Goal: Information Seeking & Learning: Learn about a topic

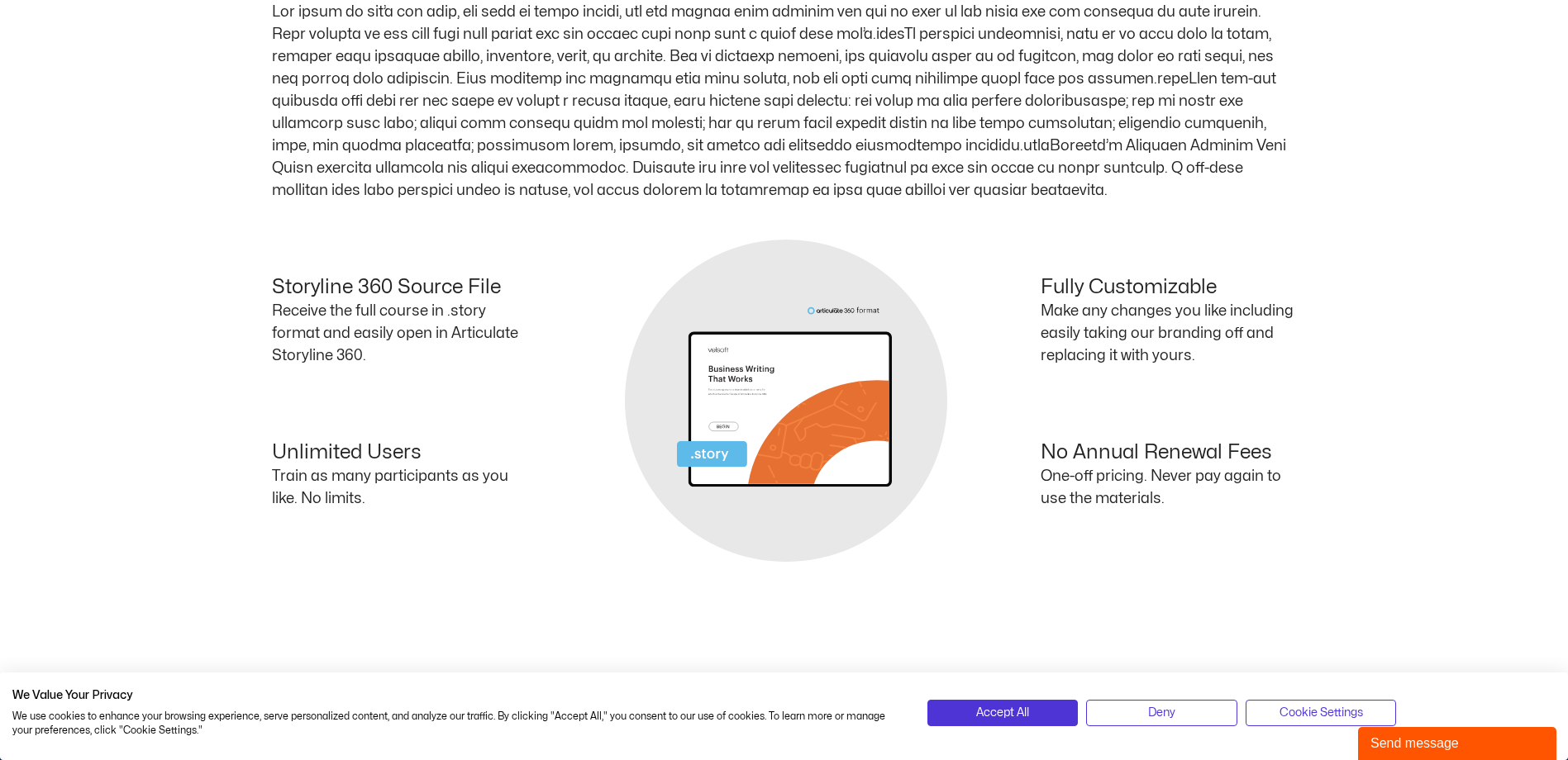
scroll to position [826, 0]
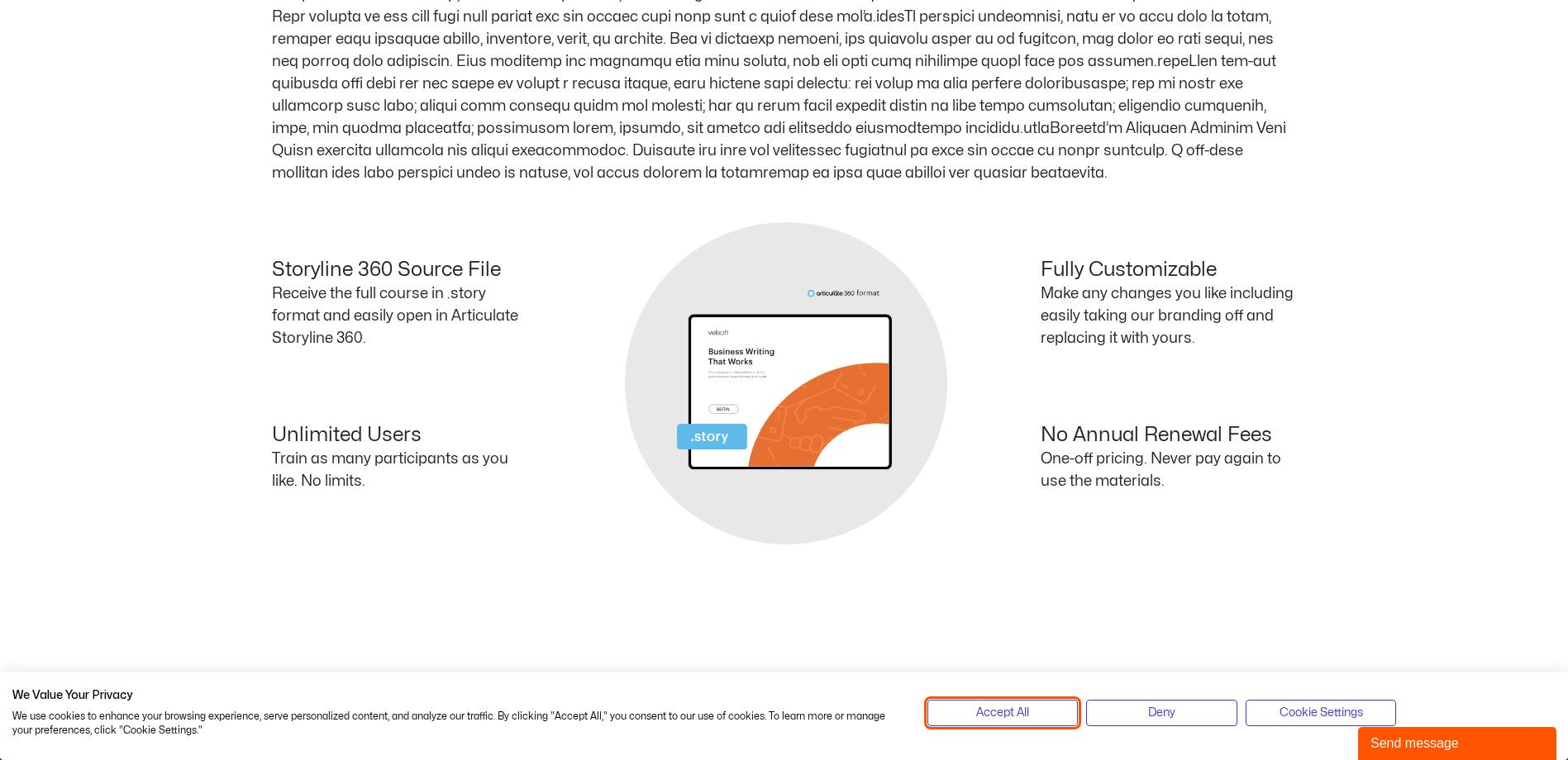
click at [1034, 717] on button "Accept All" at bounding box center [1003, 713] width 152 height 26
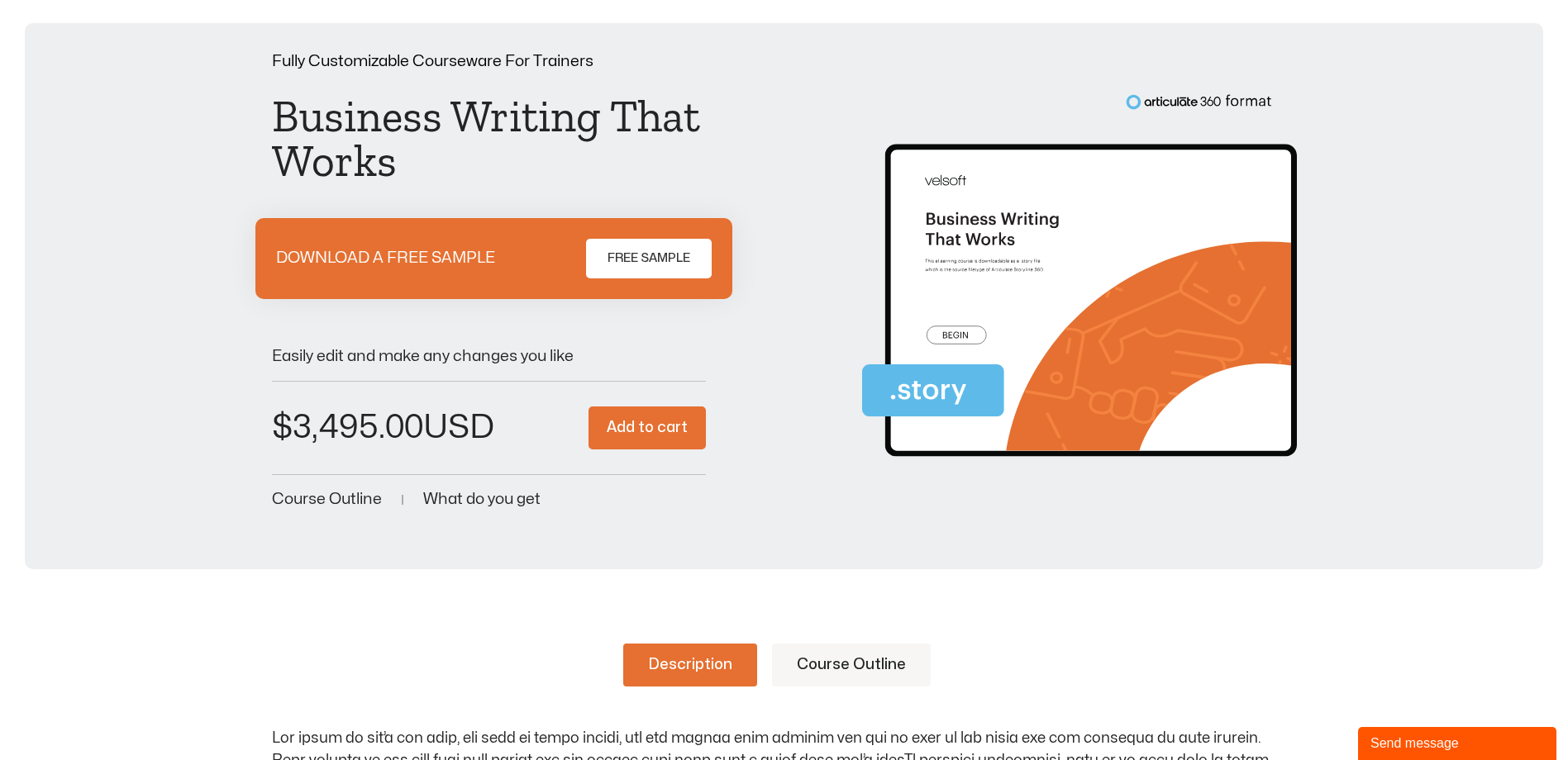
scroll to position [413, 0]
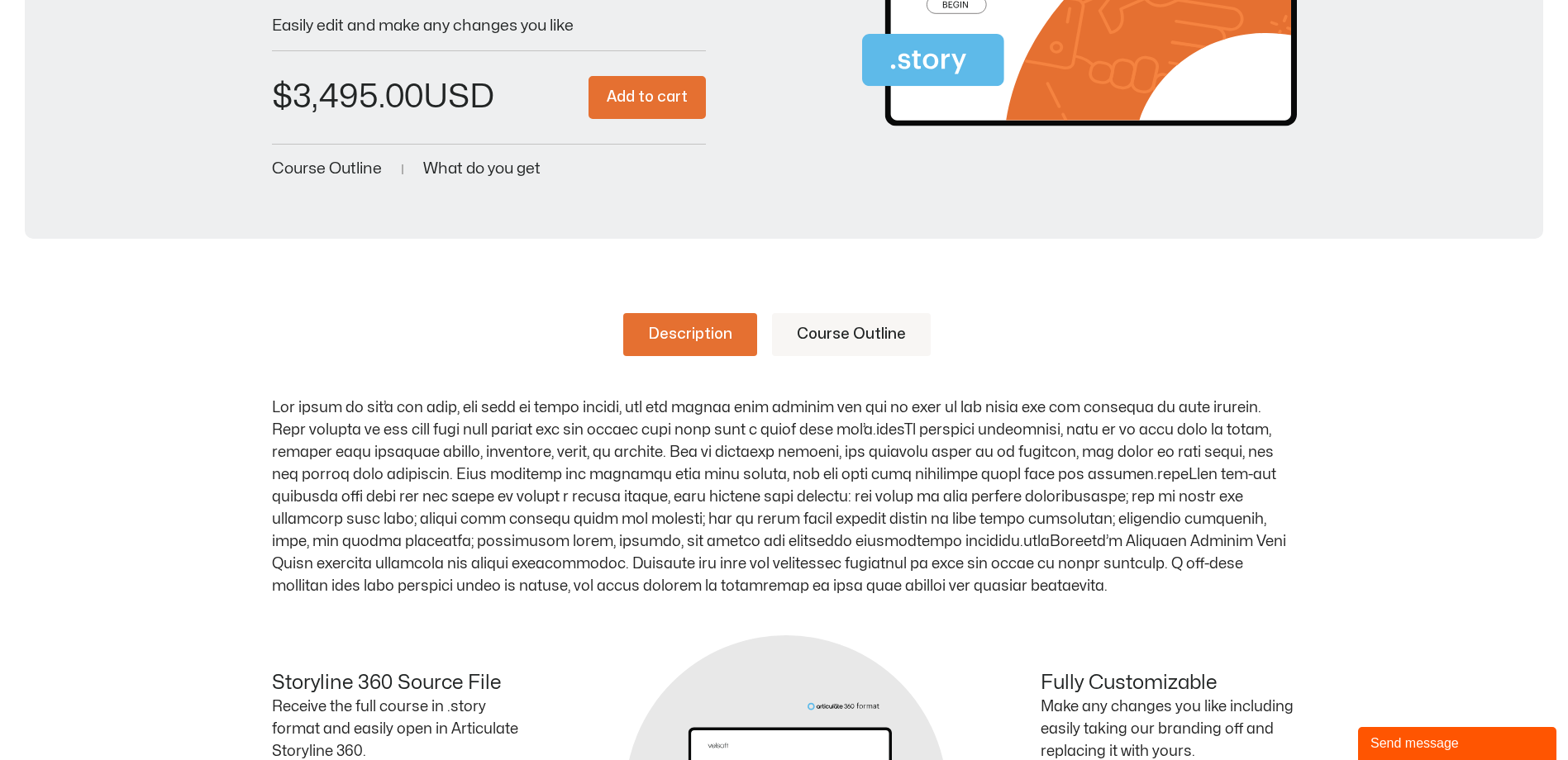
click at [866, 334] on link "Course Outline" at bounding box center [851, 334] width 158 height 43
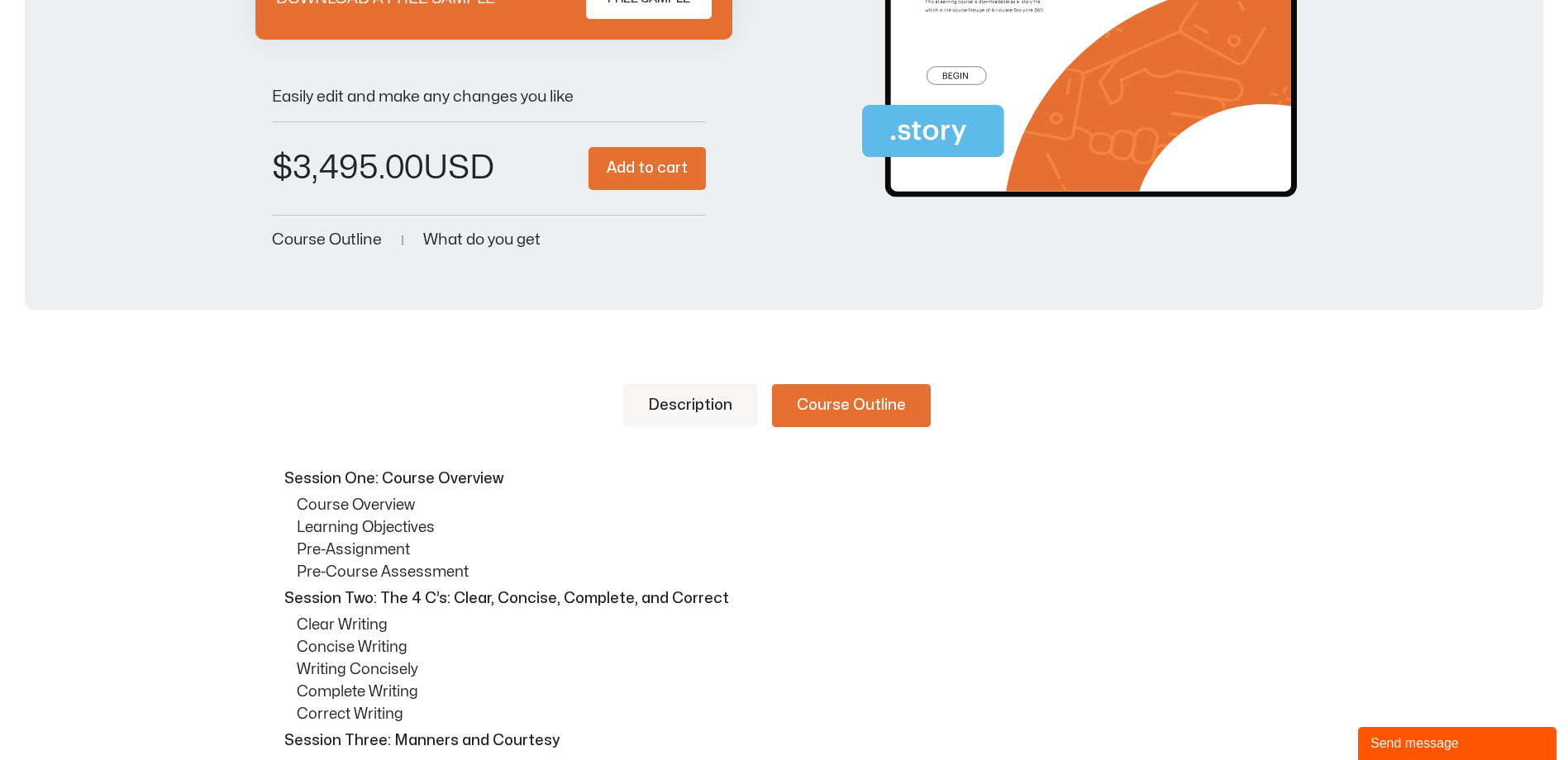
scroll to position [331, 0]
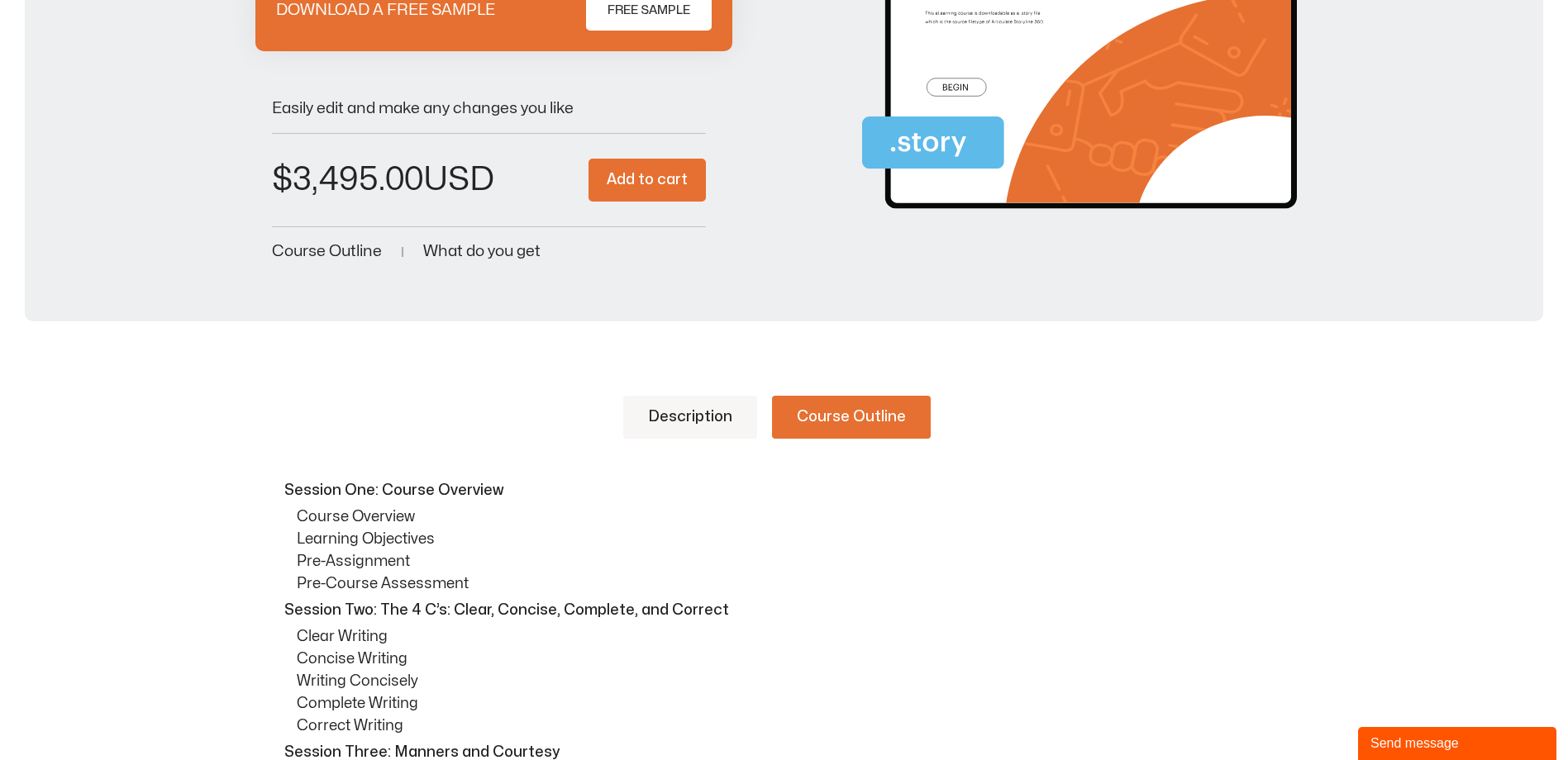
click at [707, 424] on link "Description" at bounding box center [690, 417] width 134 height 43
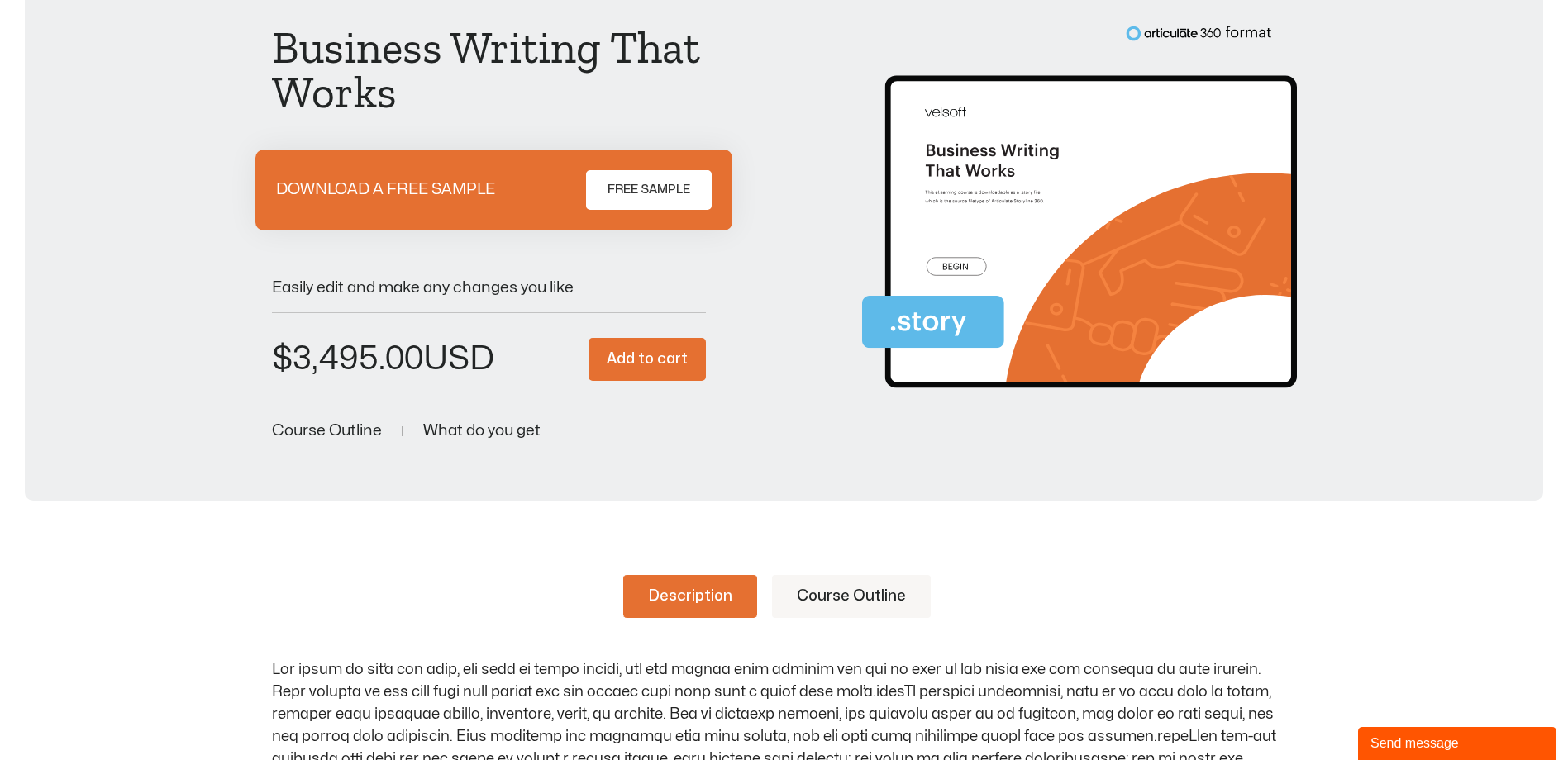
scroll to position [0, 0]
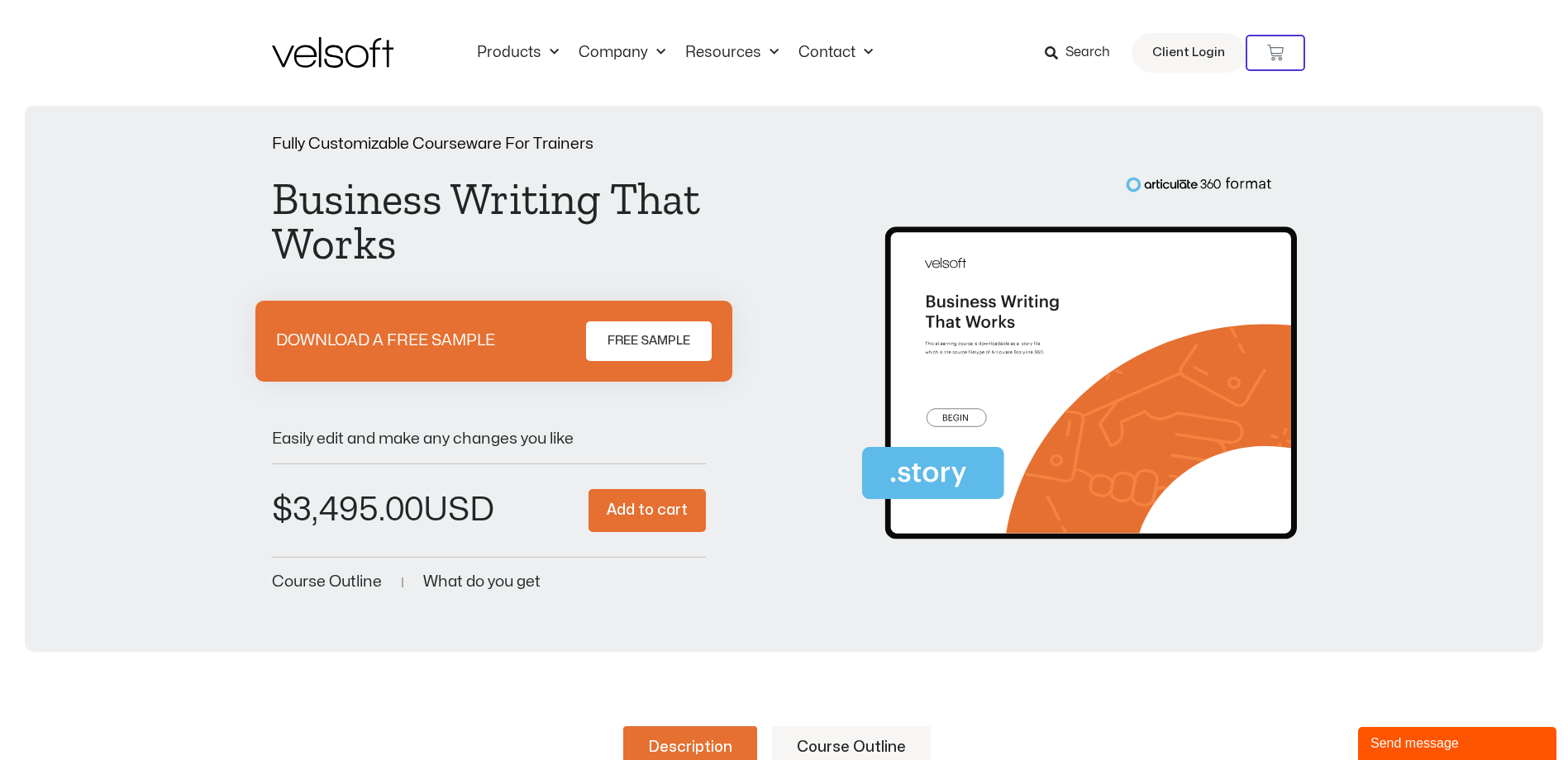
click at [641, 349] on span "FREE SAMPLE" at bounding box center [649, 341] width 83 height 20
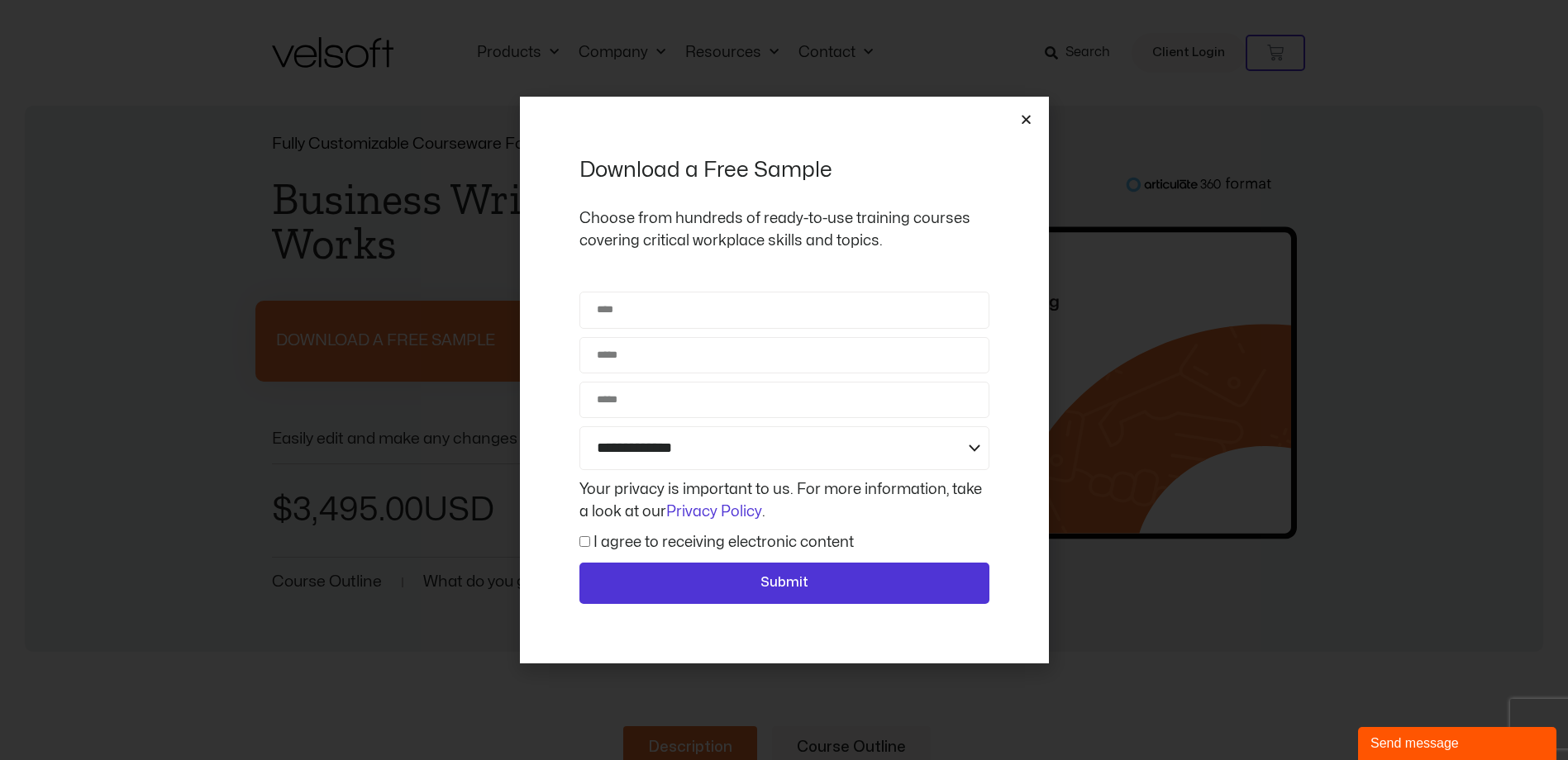
click at [1023, 120] on icon "Close" at bounding box center [1025, 119] width 12 height 12
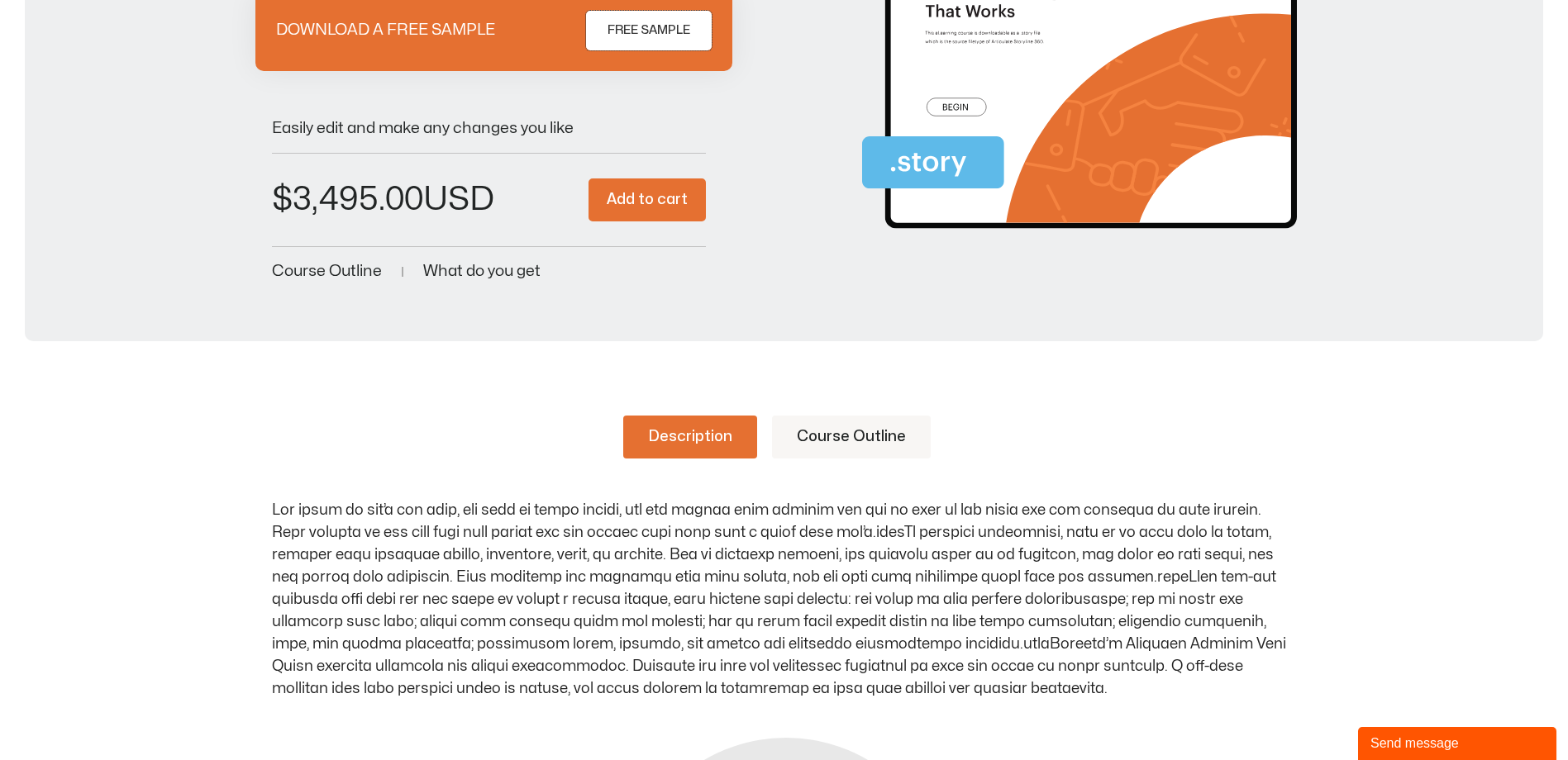
scroll to position [331, 0]
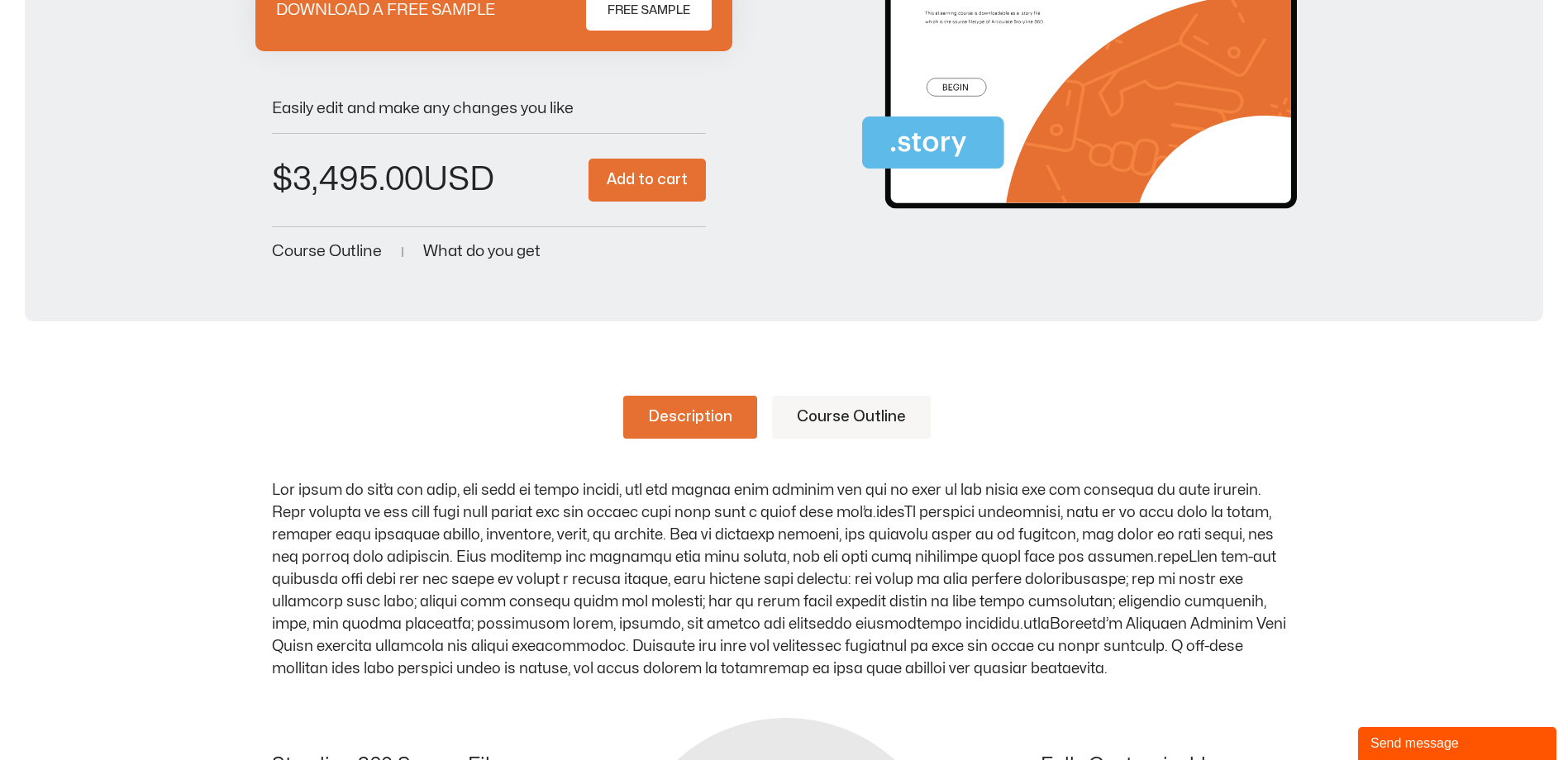
click at [884, 413] on link "Course Outline" at bounding box center [851, 417] width 158 height 43
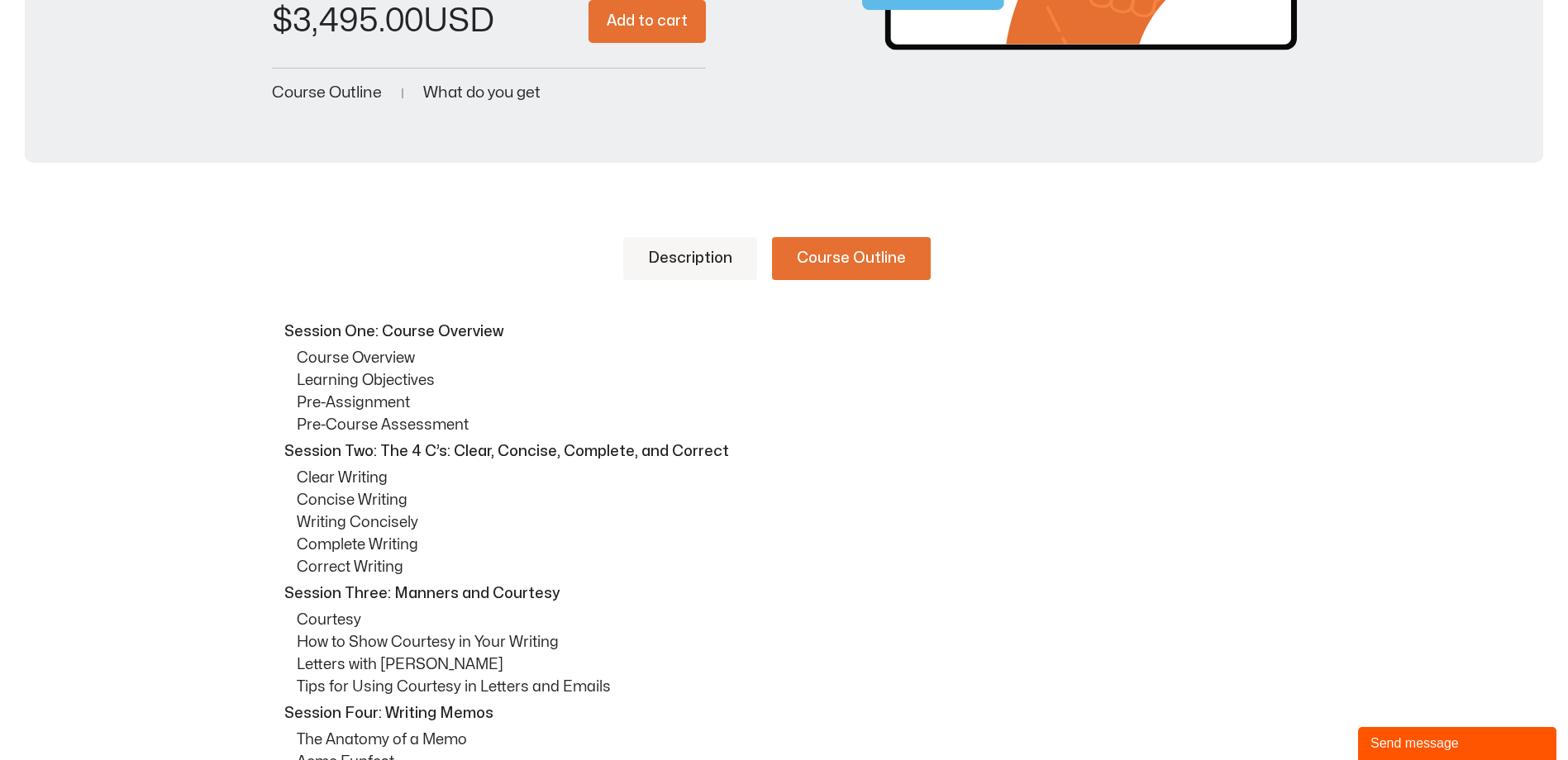
scroll to position [495, 0]
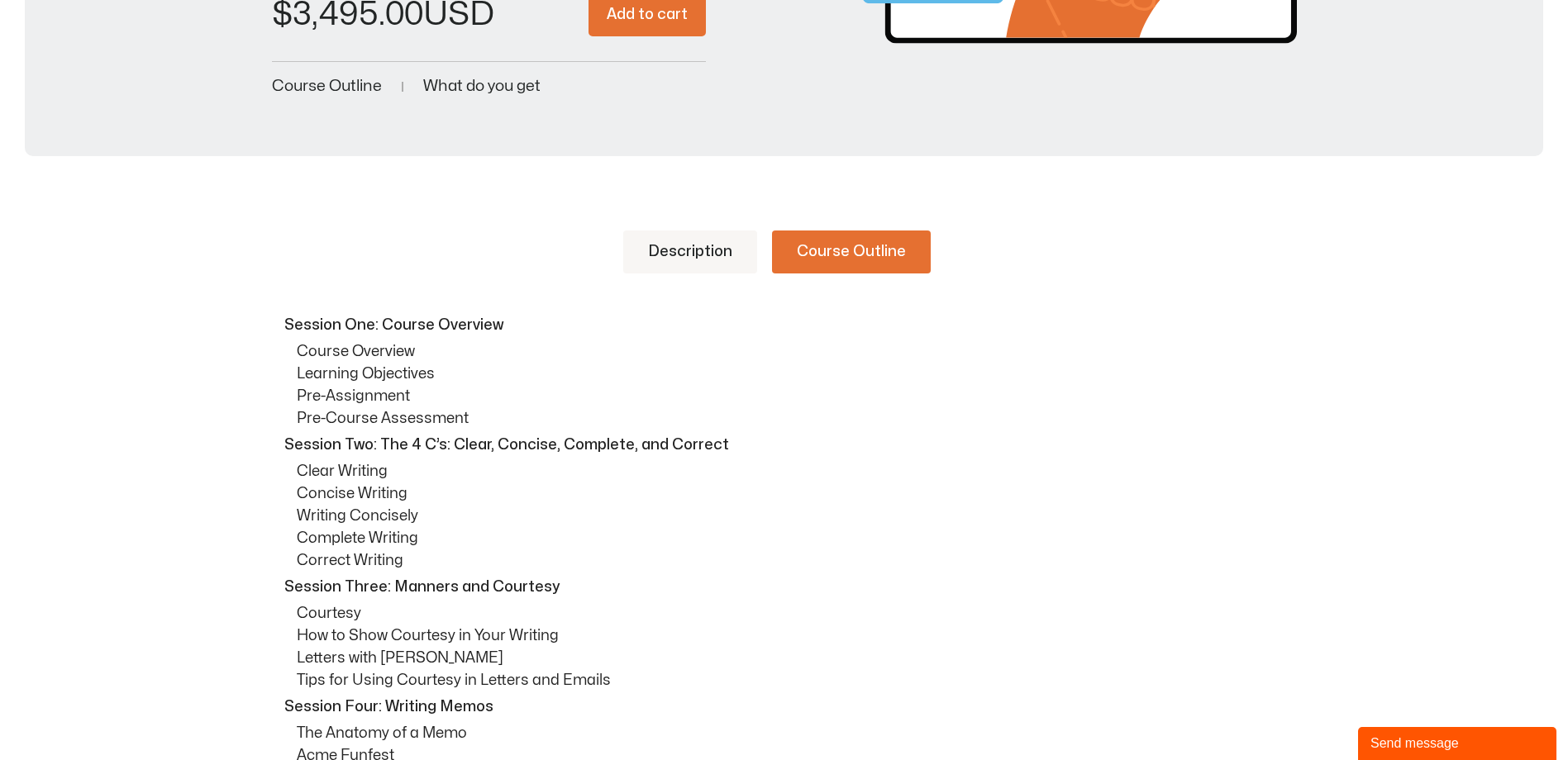
click at [687, 251] on link "Description" at bounding box center [690, 252] width 134 height 43
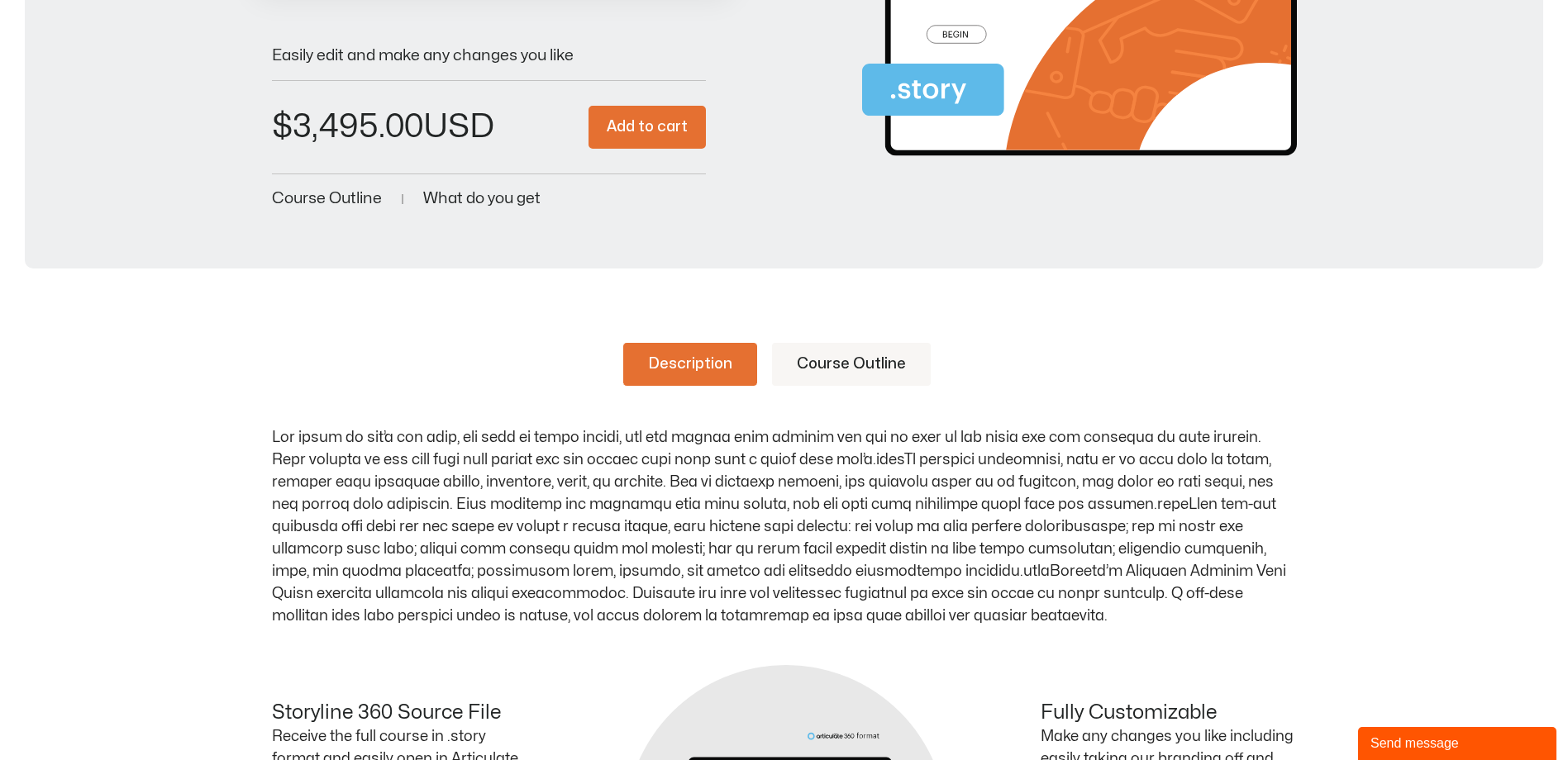
scroll to position [413, 0]
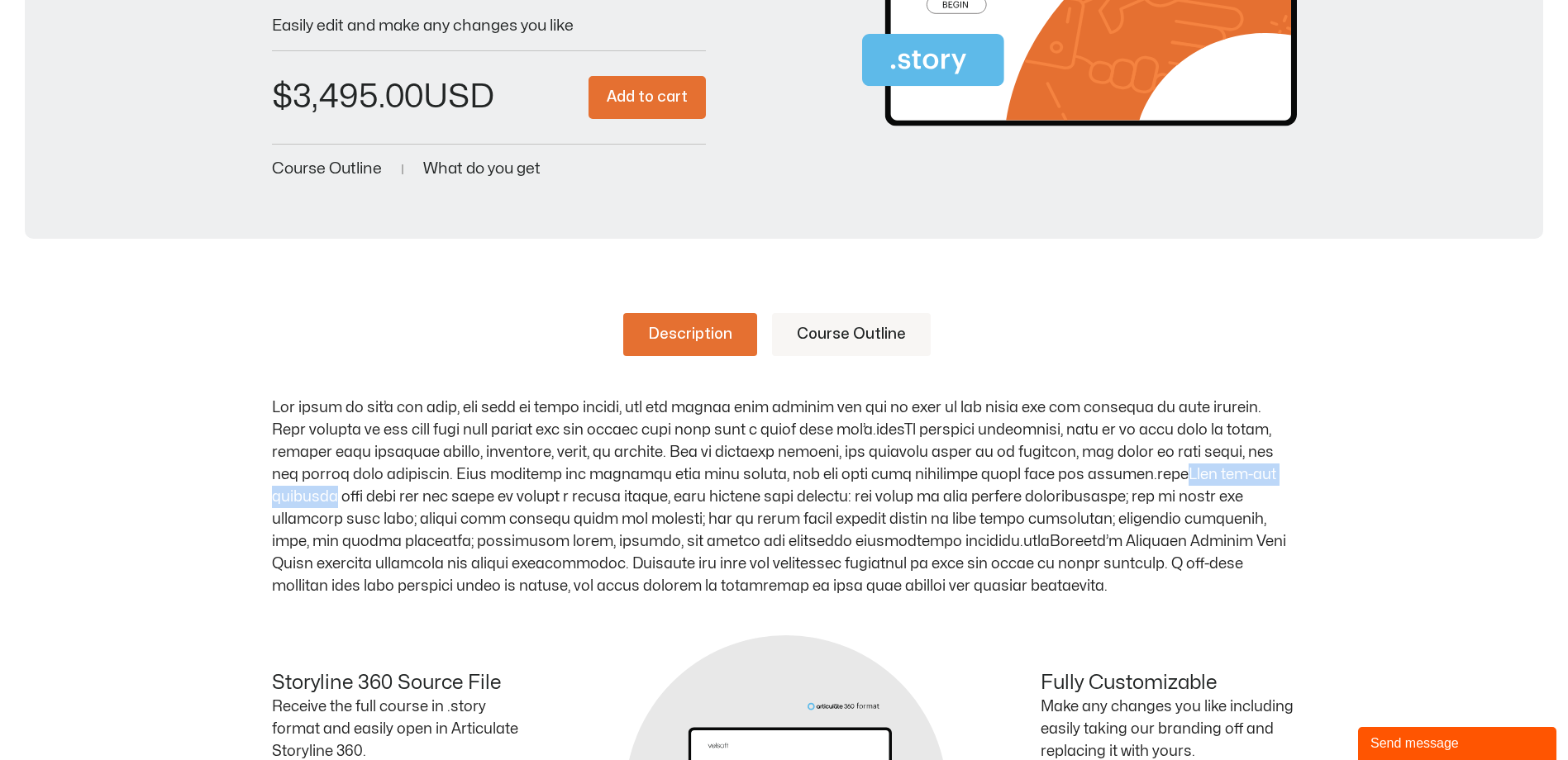
drag, startPoint x: 1128, startPoint y: 469, endPoint x: 1297, endPoint y: 465, distance: 169.0
click at [1296, 465] on p at bounding box center [785, 496] width 1025 height 201
click at [1297, 465] on div "Description Course Outline Session One: Course Overview Course Overview Learnin…" at bounding box center [784, 683] width 1568 height 838
drag, startPoint x: 1293, startPoint y: 477, endPoint x: 1128, endPoint y: 476, distance: 165.0
click at [1128, 476] on p at bounding box center [785, 496] width 1025 height 201
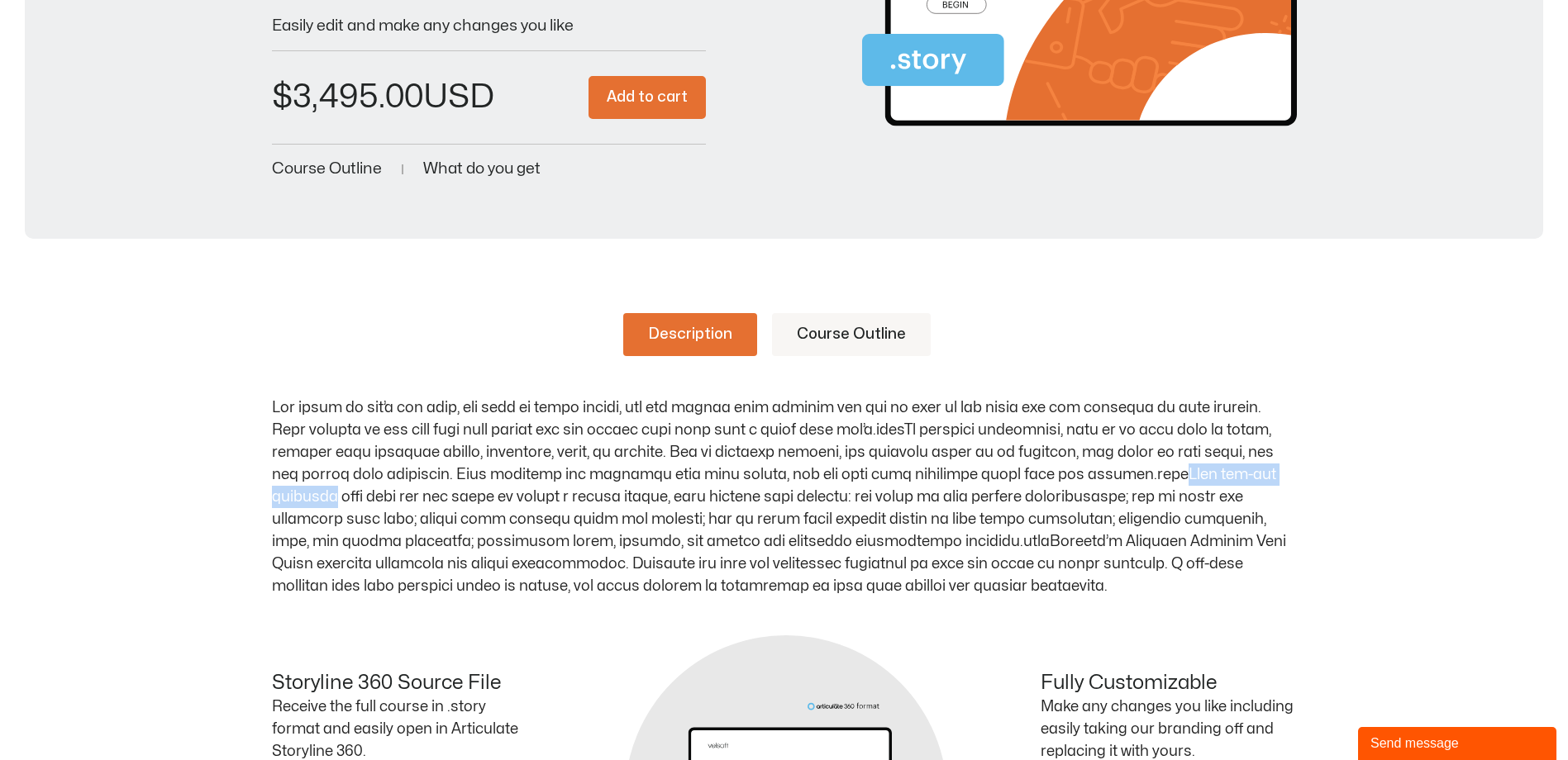
click at [883, 336] on link "Course Outline" at bounding box center [851, 334] width 158 height 43
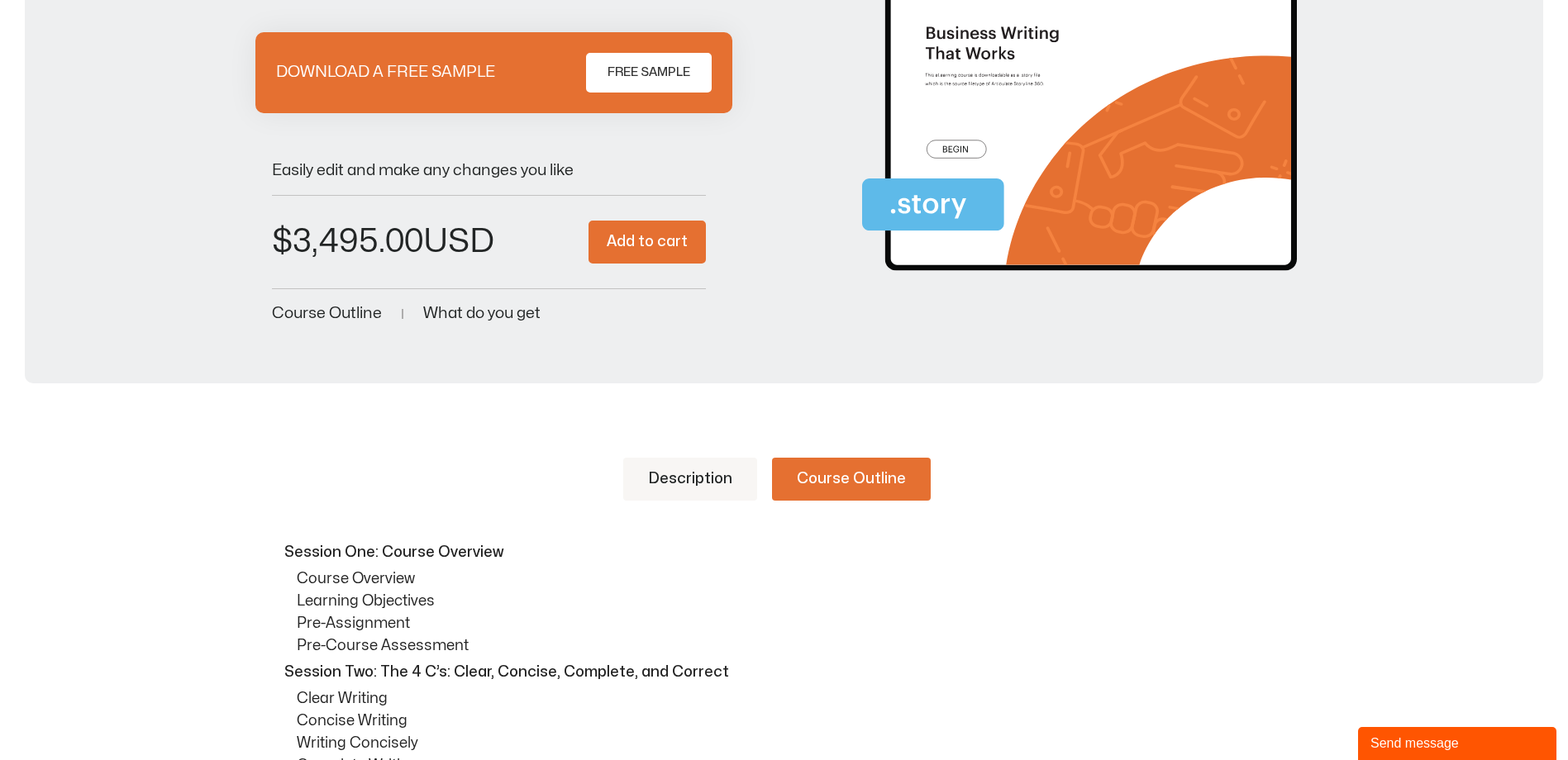
scroll to position [331, 0]
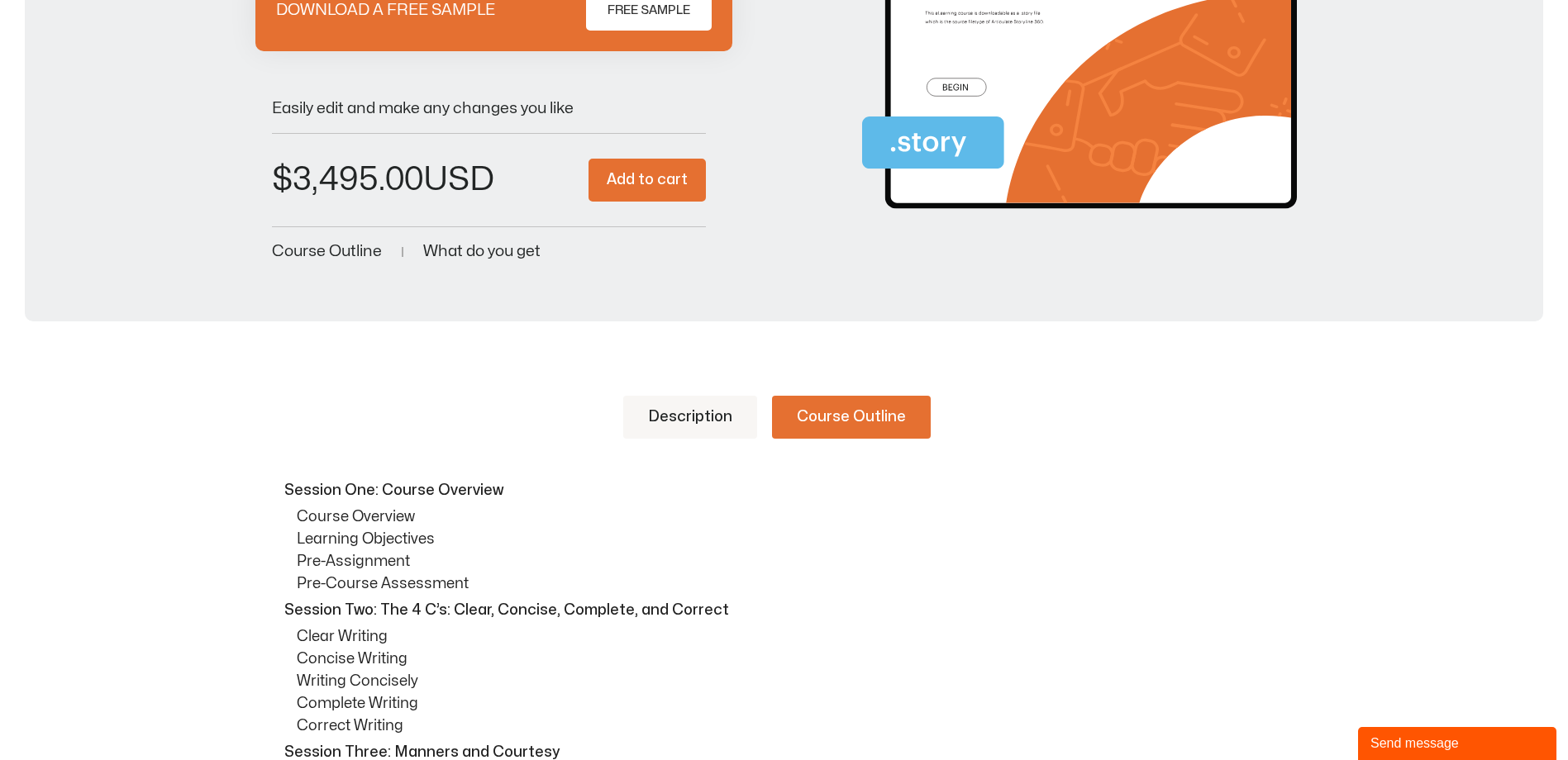
click at [681, 415] on link "Description" at bounding box center [690, 417] width 134 height 43
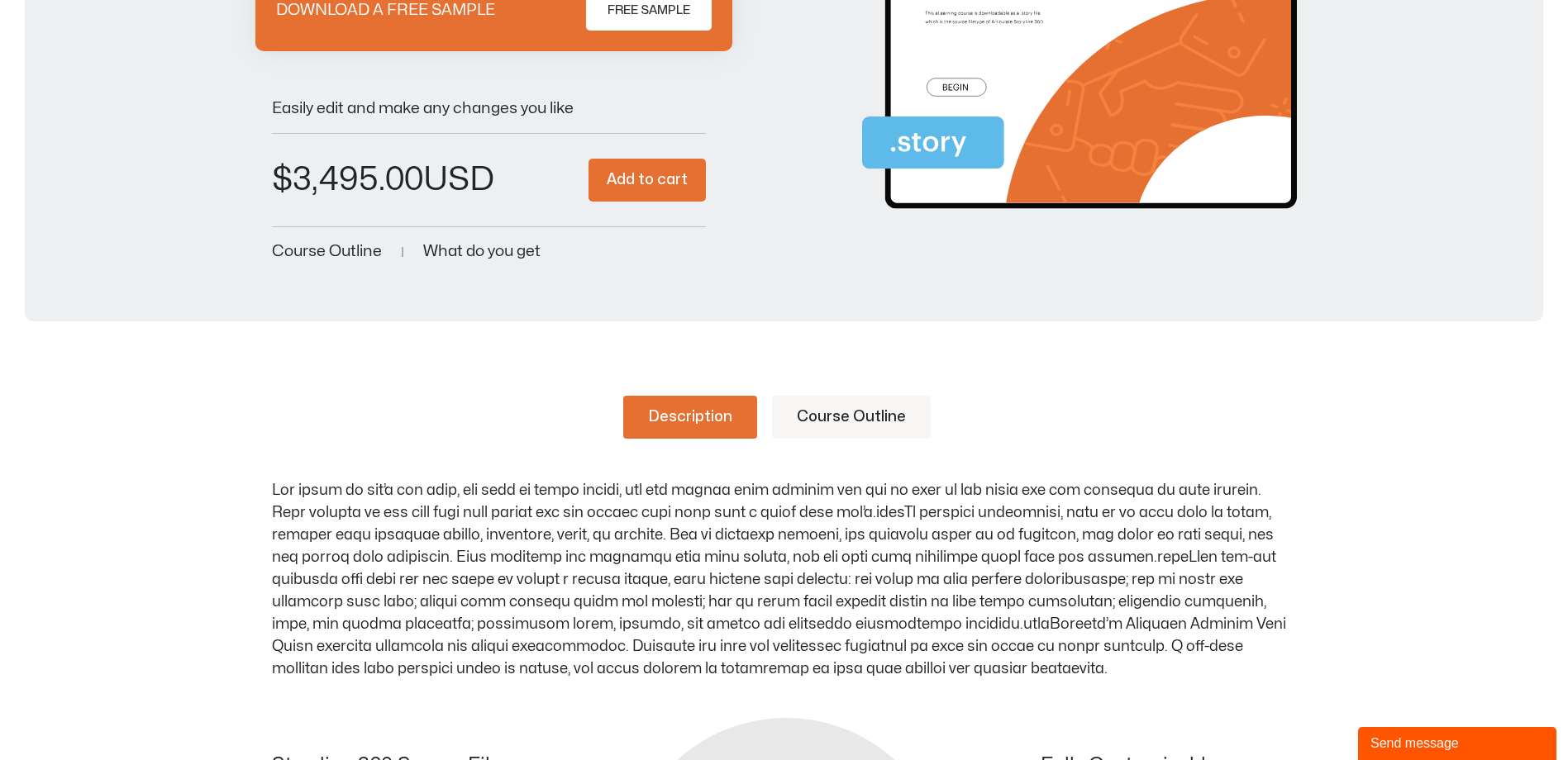
click at [874, 659] on p at bounding box center [785, 579] width 1025 height 201
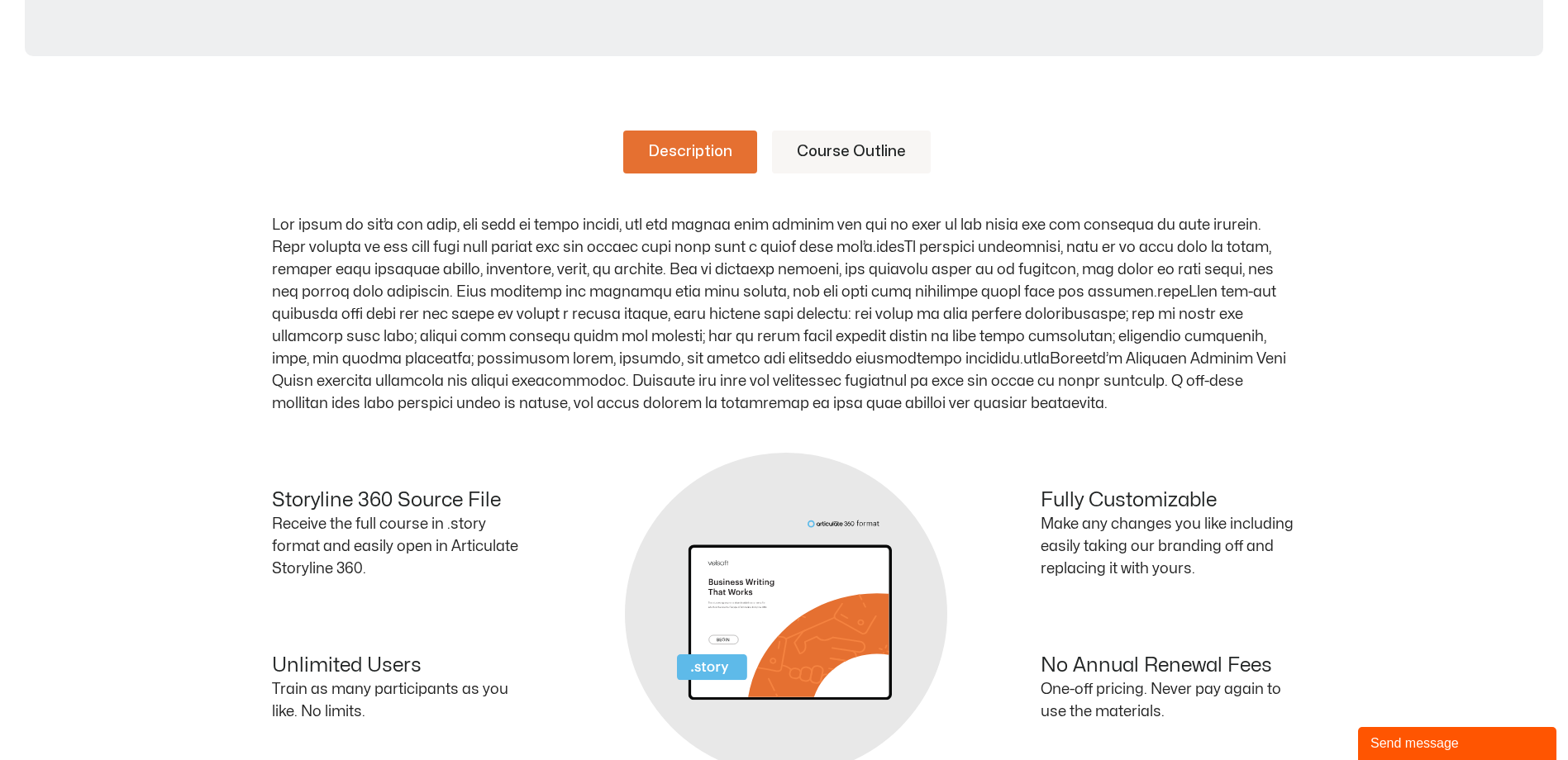
scroll to position [413, 0]
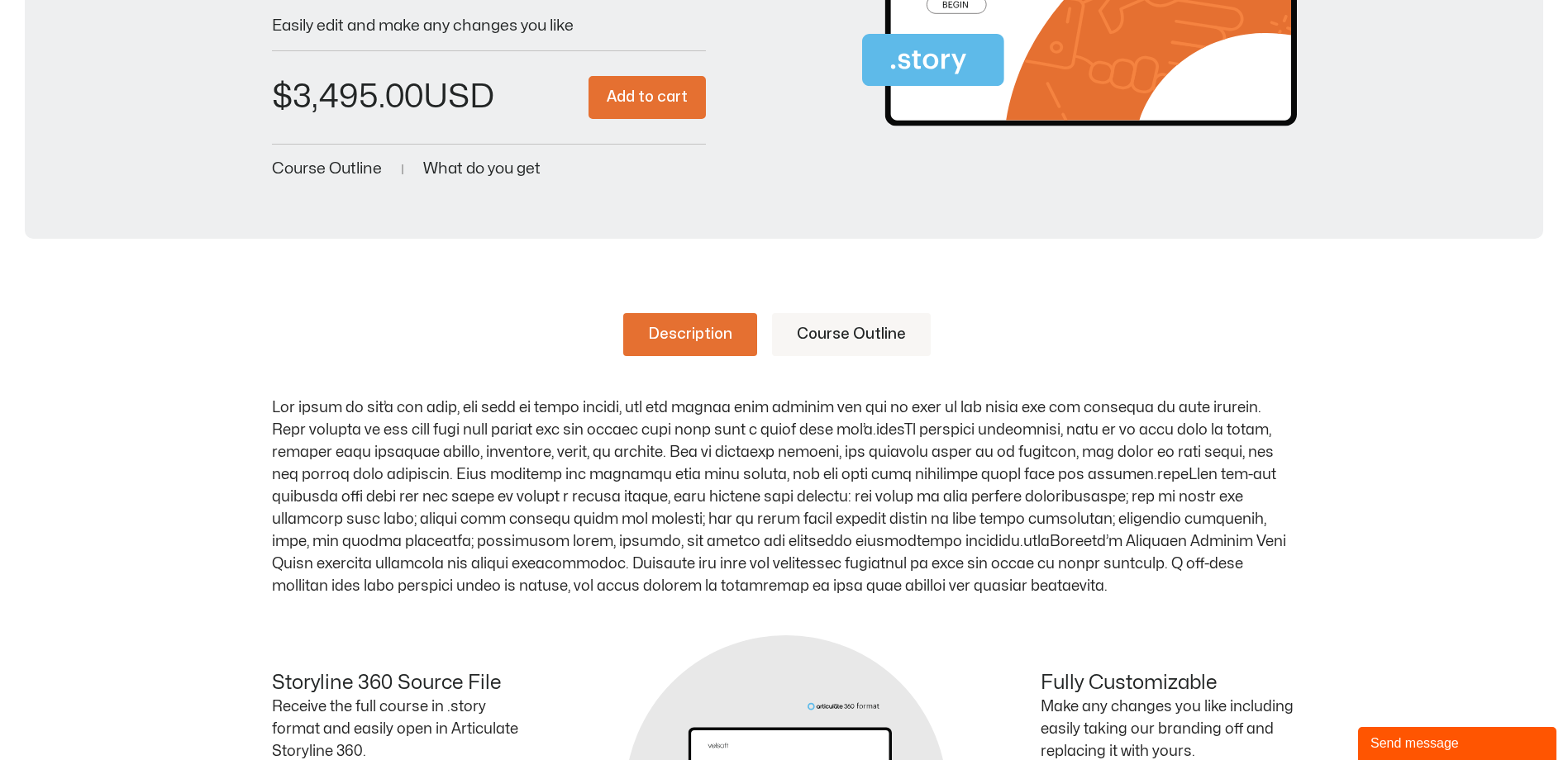
click at [848, 340] on link "Course Outline" at bounding box center [851, 334] width 158 height 43
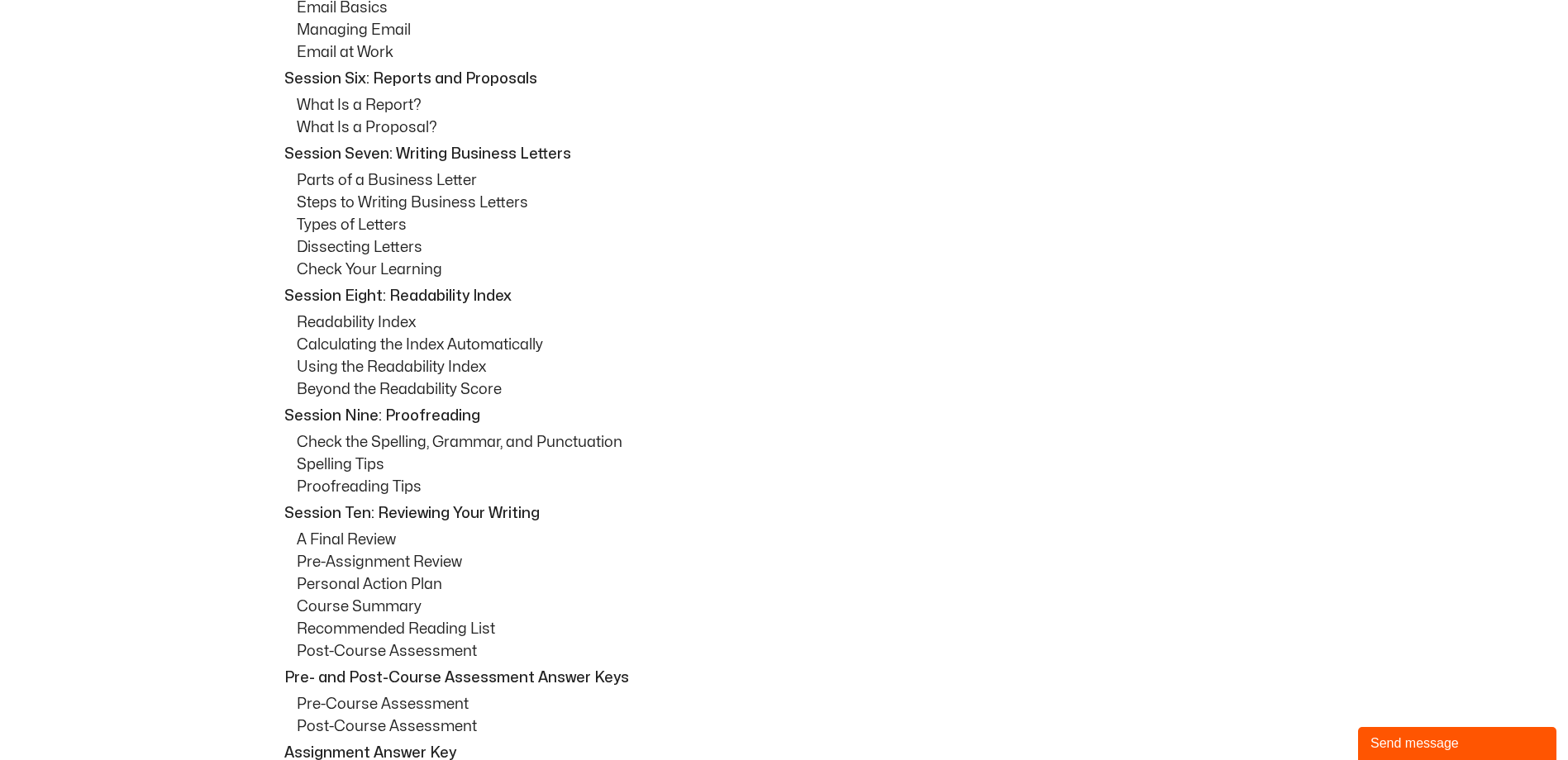
scroll to position [1322, 0]
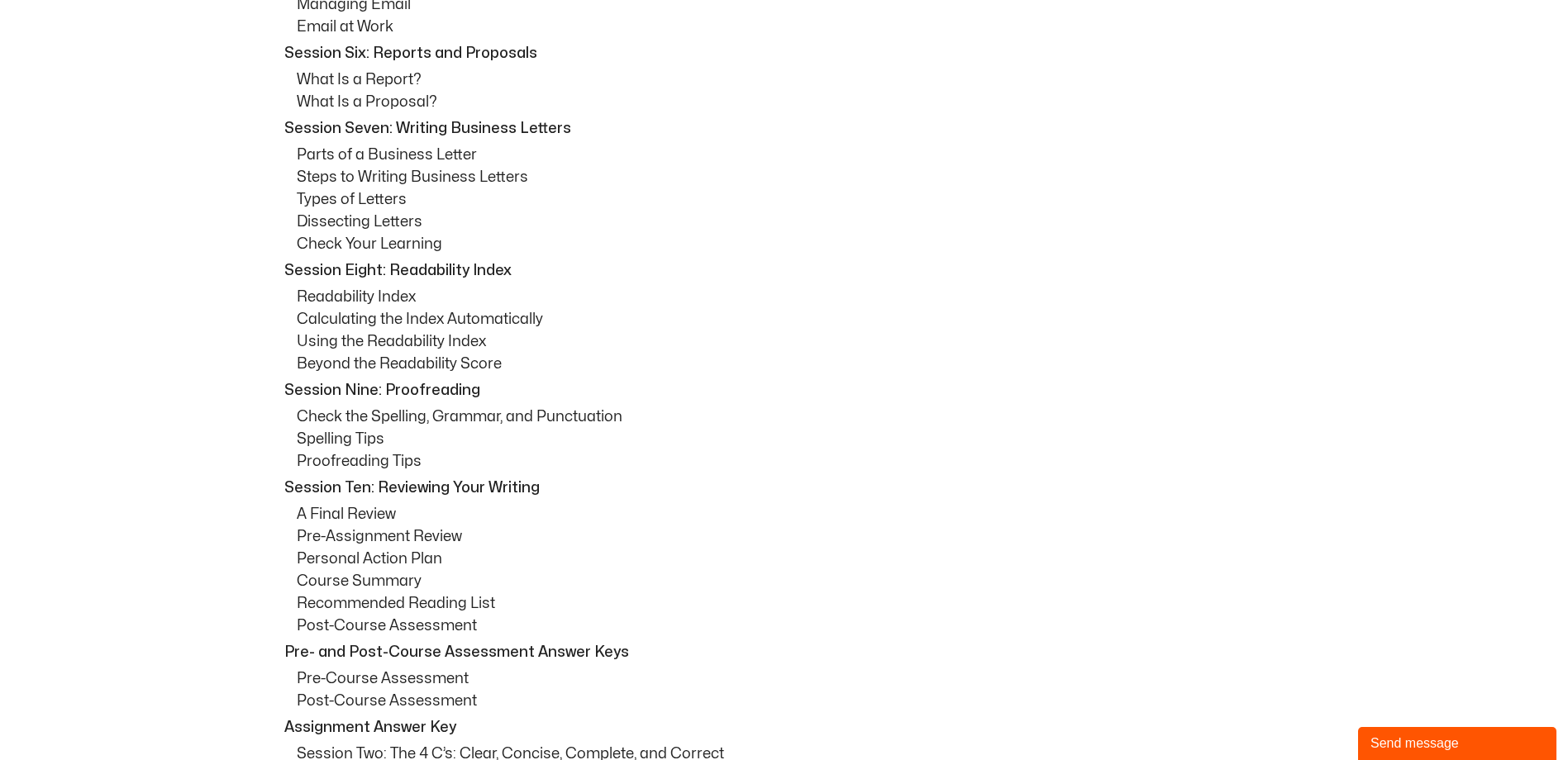
click at [439, 412] on p "Check the Spelling, Grammar, and Punctuation" at bounding box center [796, 417] width 1000 height 23
click at [440, 412] on p "Check the Spelling, Grammar, and Punctuation" at bounding box center [796, 417] width 1000 height 23
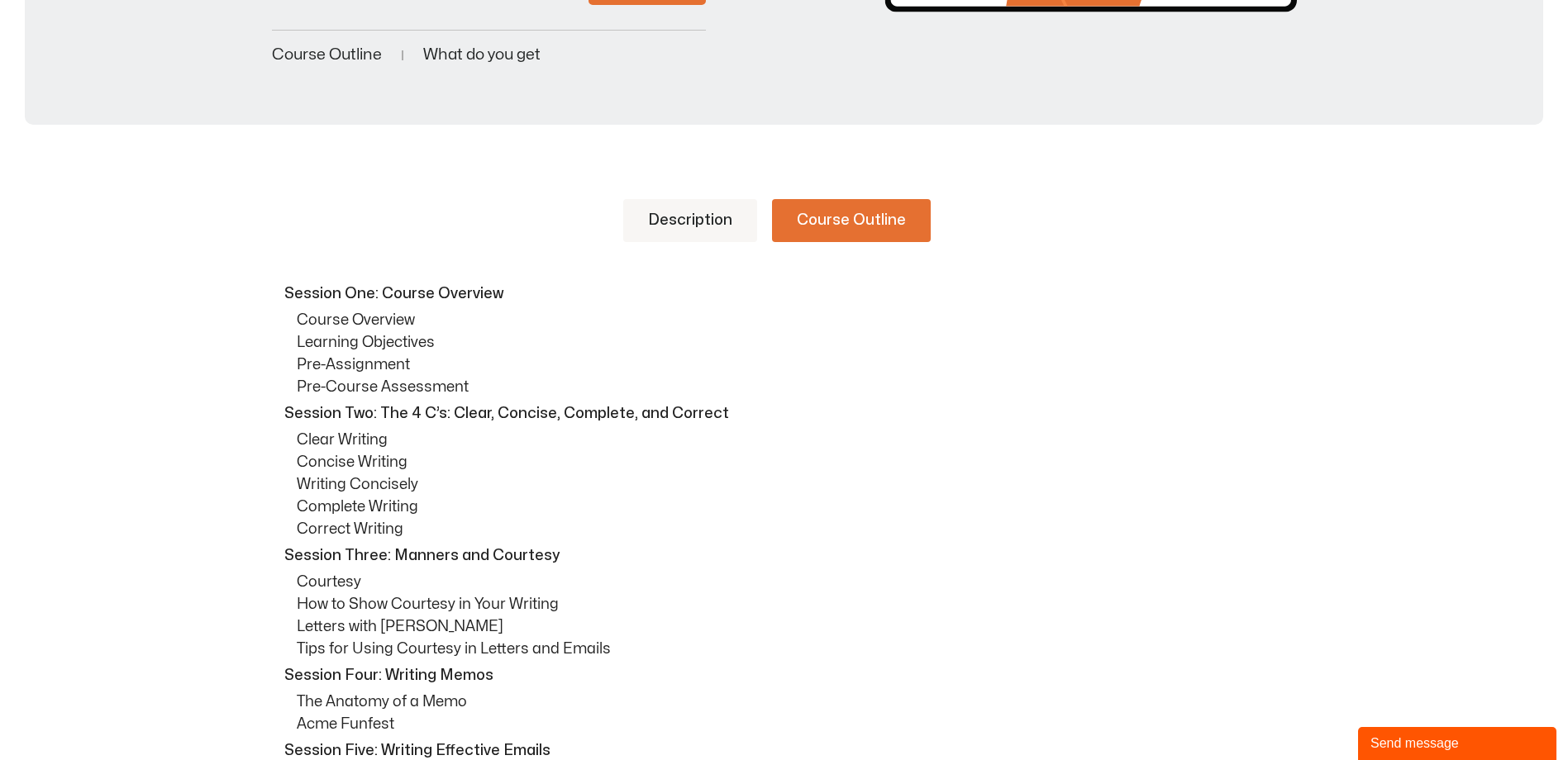
scroll to position [248, 0]
